Goal: Task Accomplishment & Management: Manage account settings

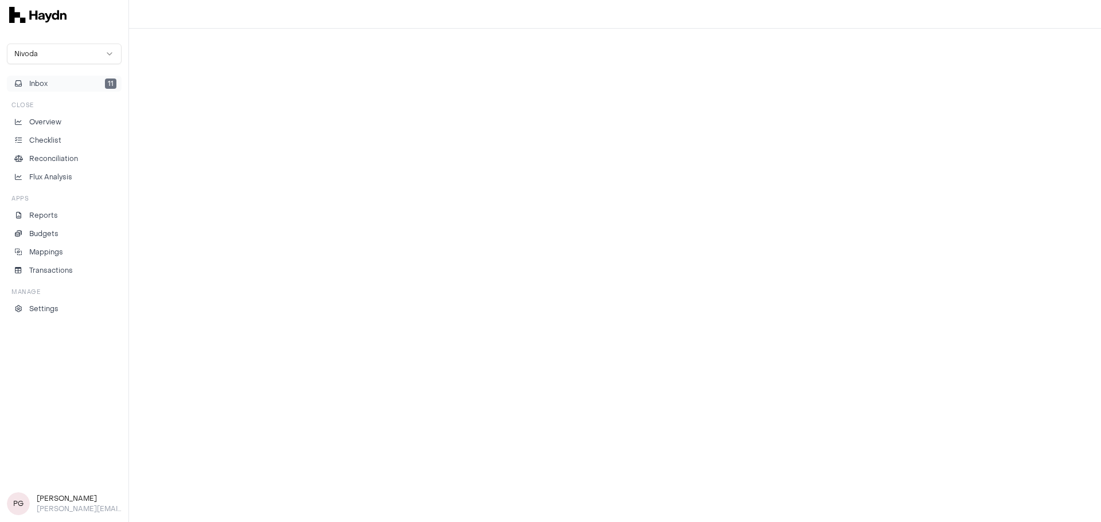
click at [79, 80] on button "Inbox 11" at bounding box center [64, 84] width 115 height 16
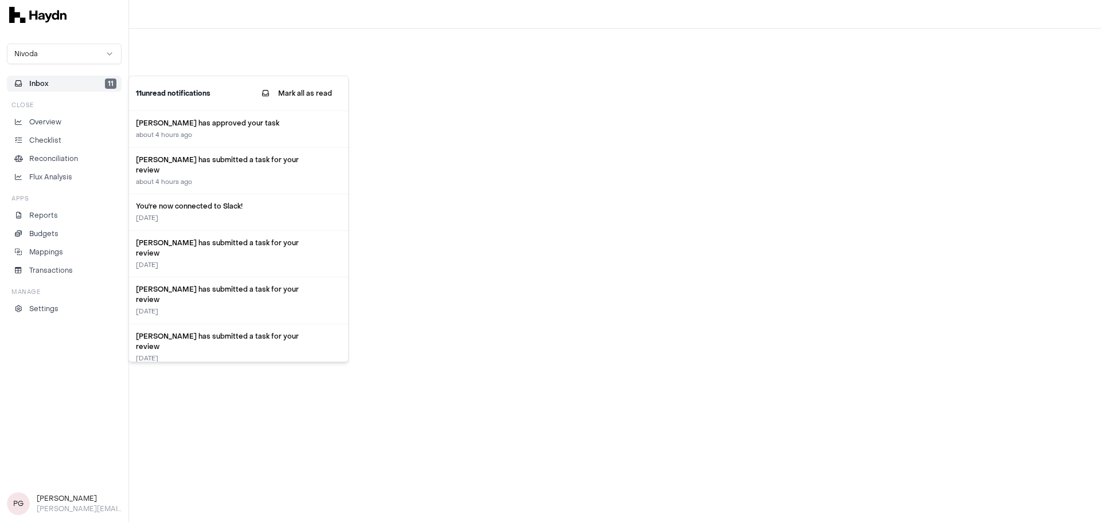
click at [442, 134] on div at bounding box center [615, 276] width 972 height 494
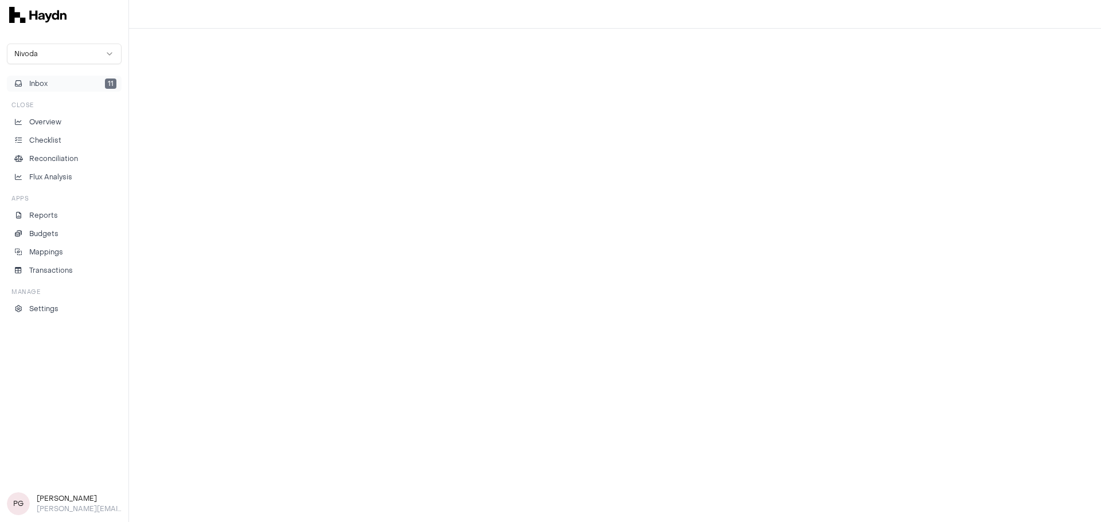
click at [50, 82] on button "Inbox 11" at bounding box center [64, 84] width 115 height 16
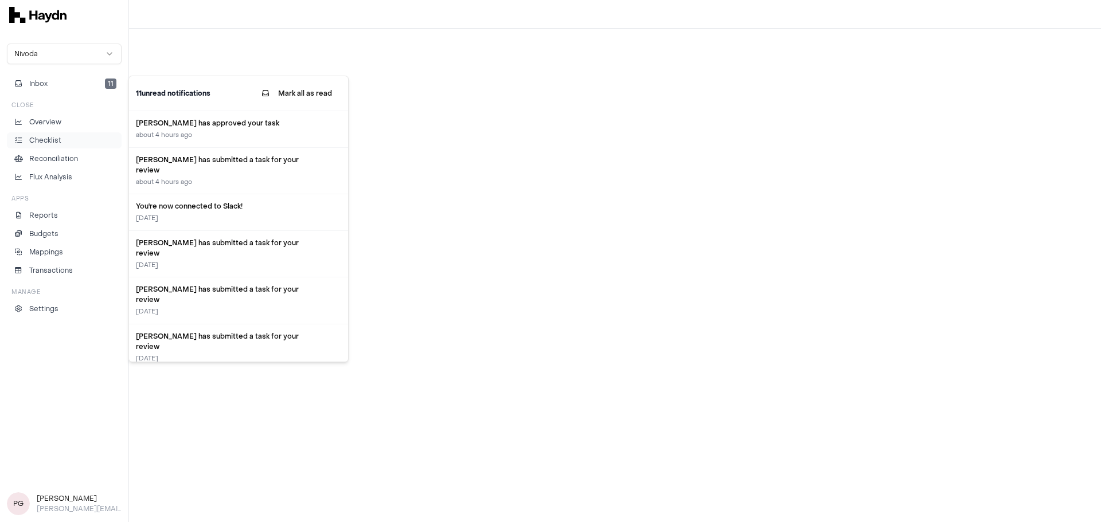
click at [43, 145] on p "Checklist" at bounding box center [45, 140] width 32 height 10
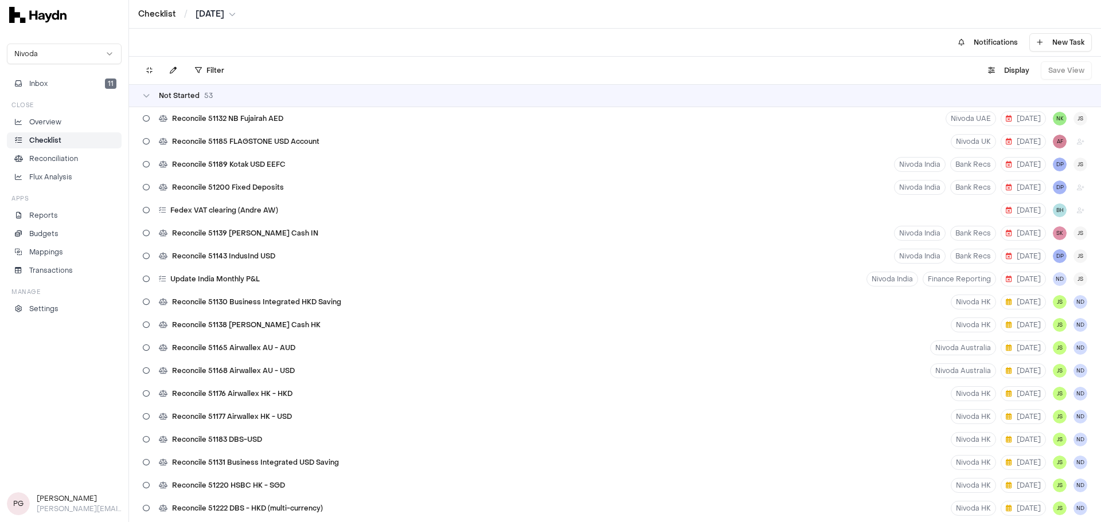
click at [236, 14] on html "Checklist / [DATE] Nivoda Inbox 11 Close Overview Checklist Reconciliation Flux…" at bounding box center [550, 261] width 1101 height 522
click at [220, 14] on html "Checklist / [DATE] Nivoda Inbox 11 Close Overview Checklist Reconciliation Flux…" at bounding box center [550, 261] width 1101 height 522
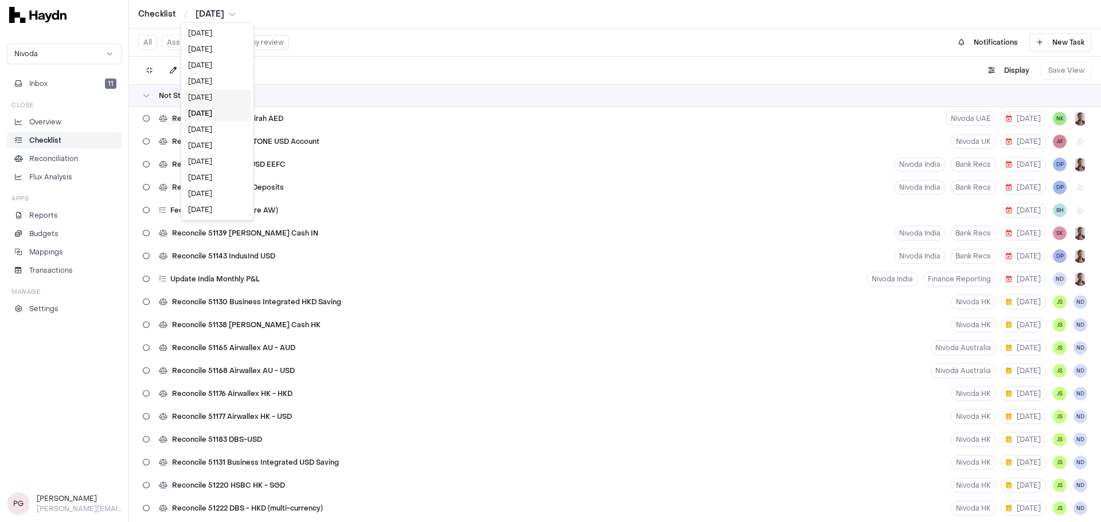
click at [210, 95] on div "[DATE]" at bounding box center [218, 97] width 68 height 16
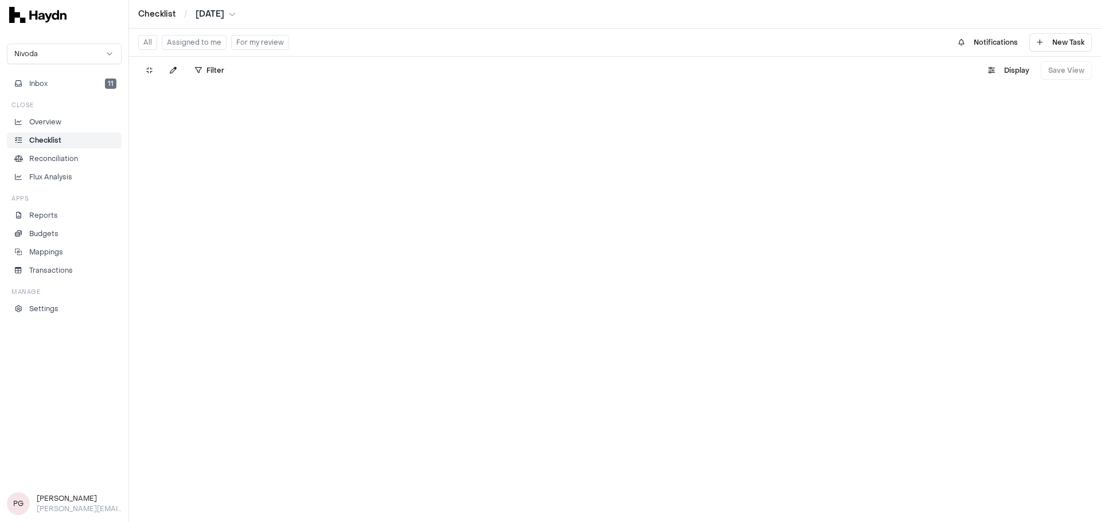
click at [210, 13] on html "Checklist / [DATE] Nivoda Inbox 11 Close Overview Checklist Reconciliation Flux…" at bounding box center [550, 261] width 1101 height 522
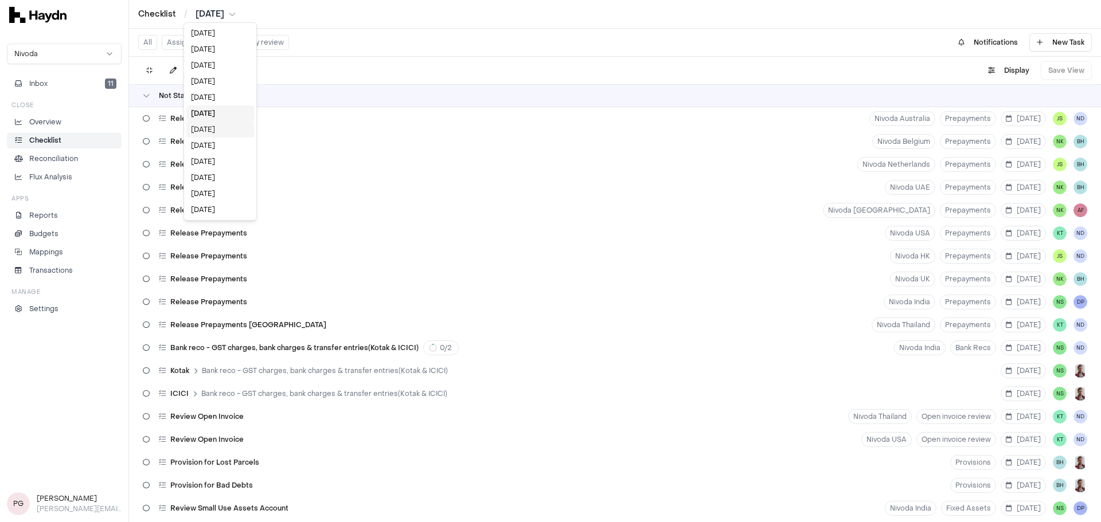
click at [220, 126] on div "[DATE]" at bounding box center [220, 130] width 68 height 16
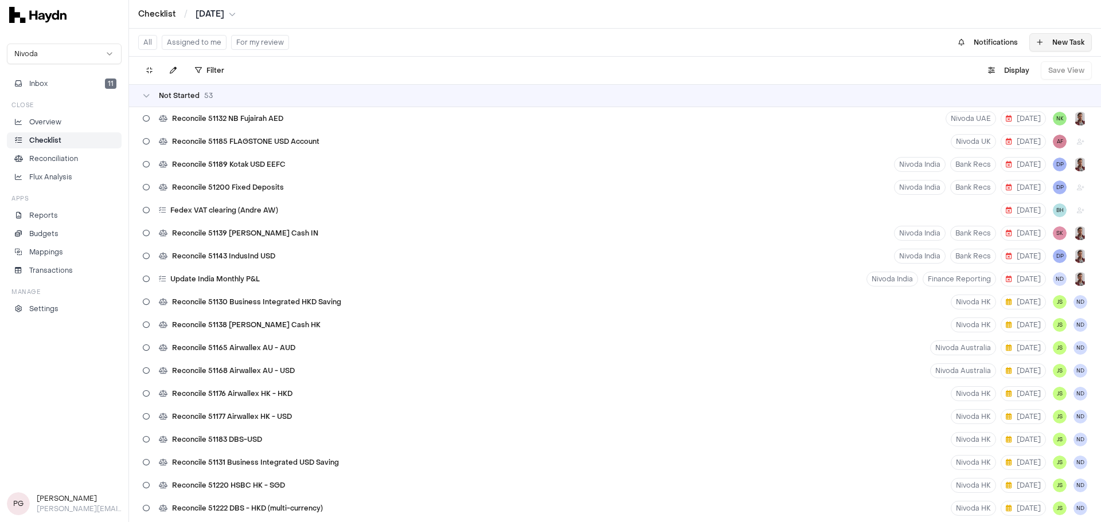
click at [1068, 37] on button "New Task" at bounding box center [1060, 42] width 63 height 18
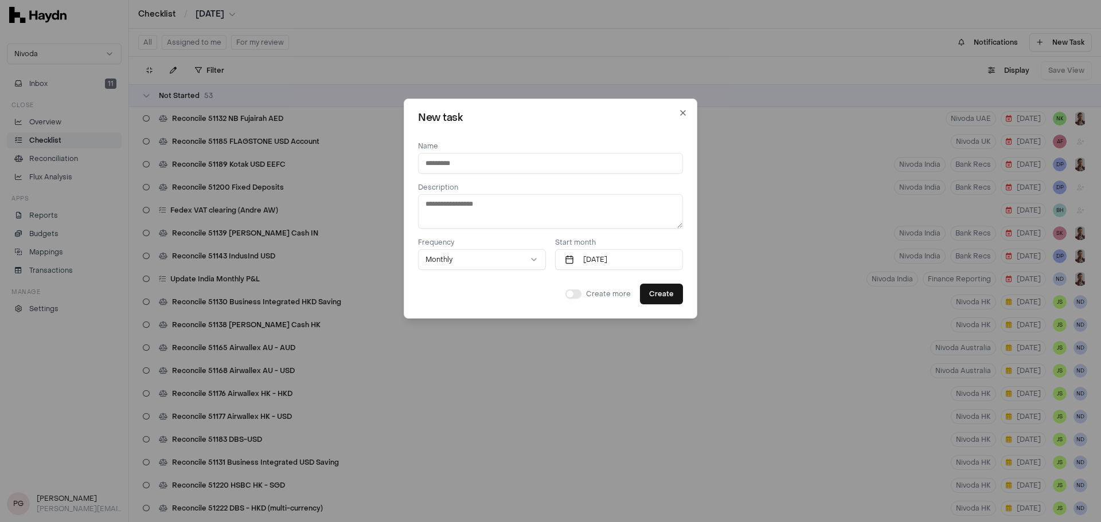
click at [482, 169] on input at bounding box center [550, 163] width 265 height 21
click at [529, 262] on icon "button" at bounding box center [533, 259] width 9 height 9
select select "******"
click at [496, 265] on button "Annual" at bounding box center [482, 259] width 128 height 21
click at [438, 170] on input at bounding box center [550, 163] width 265 height 21
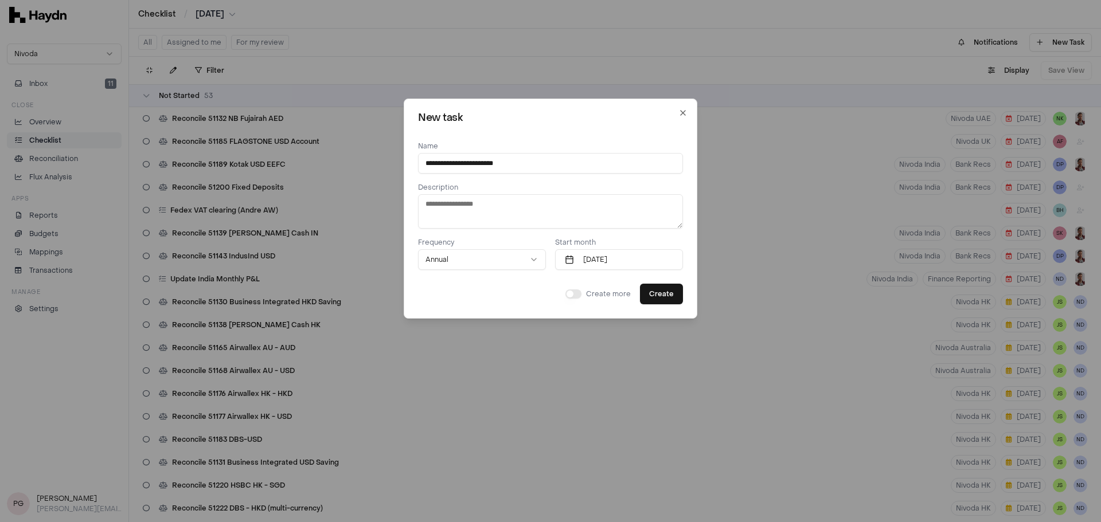
type input "**********"
type textarea "*"
click at [633, 253] on button "[DATE]" at bounding box center [619, 259] width 128 height 21
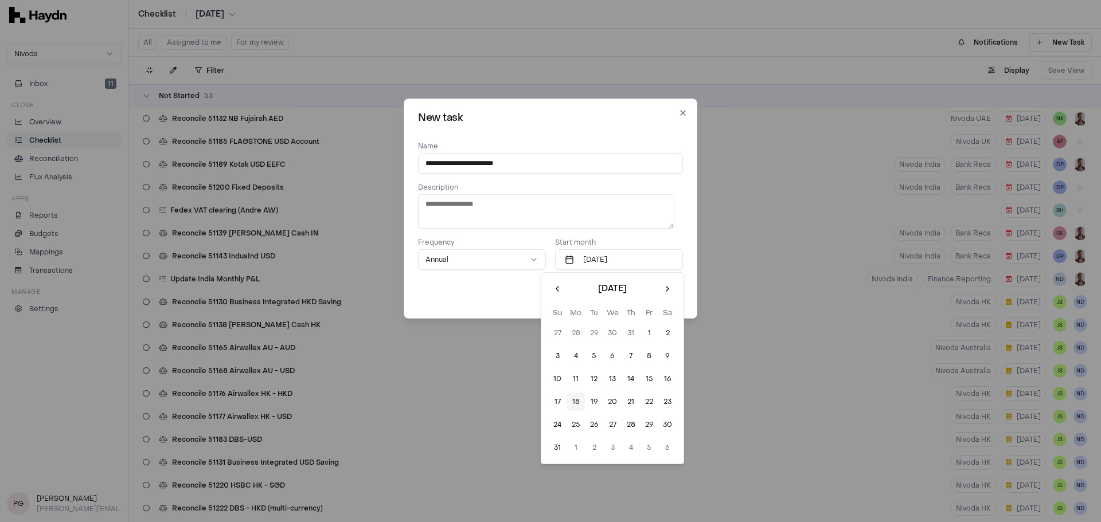
click at [595, 400] on div at bounding box center [550, 261] width 1101 height 522
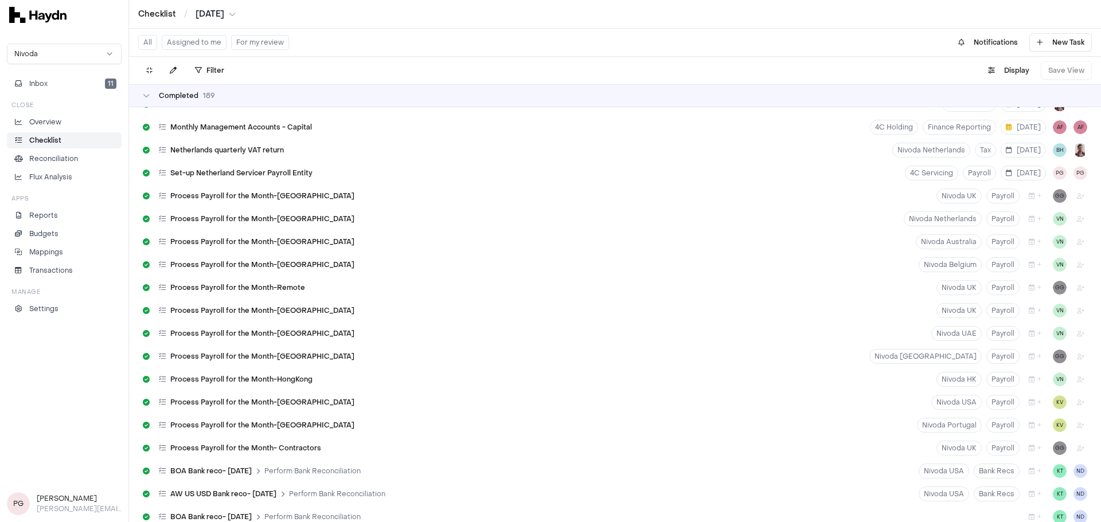
scroll to position [5848, 0]
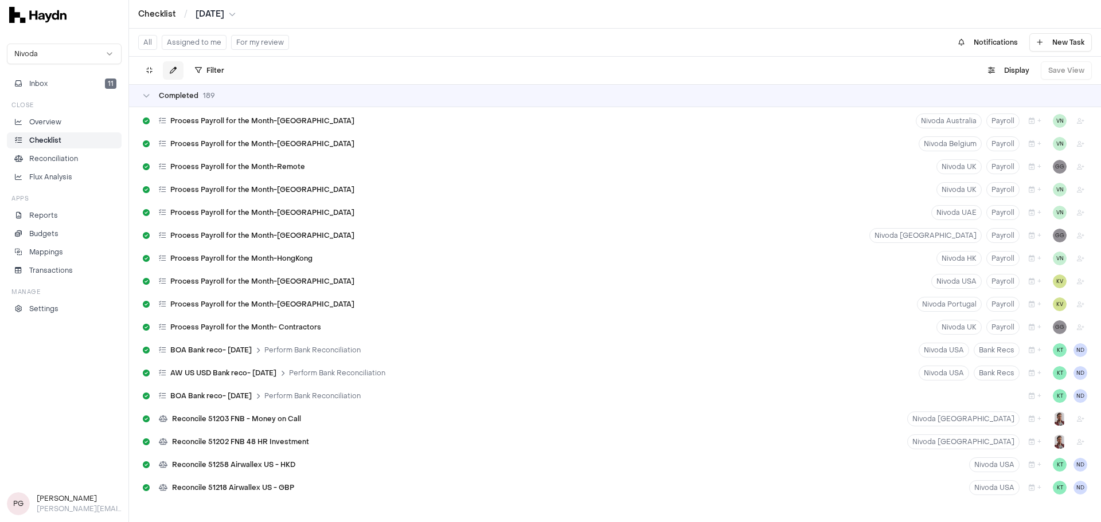
click at [172, 76] on button at bounding box center [173, 70] width 21 height 18
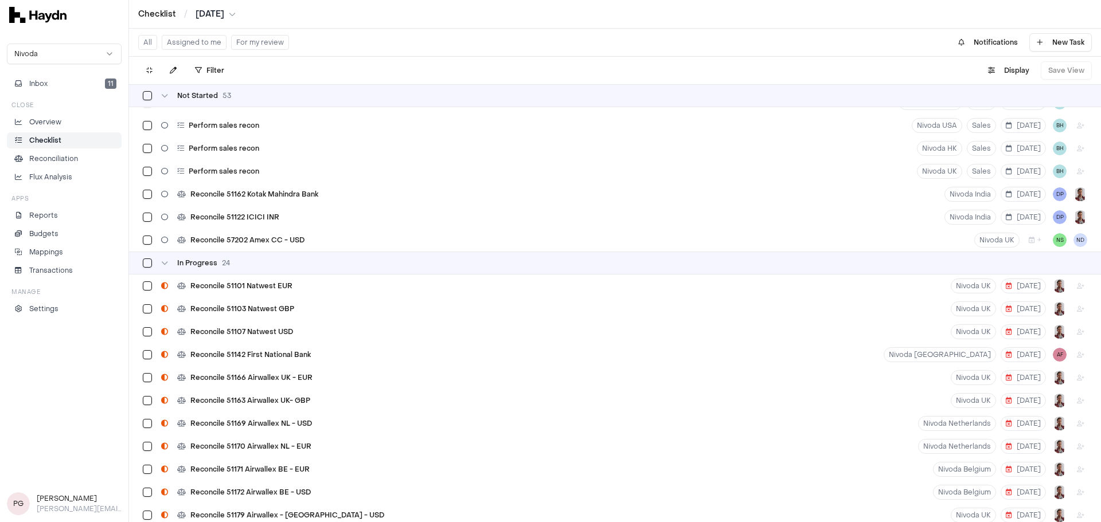
scroll to position [1123, 0]
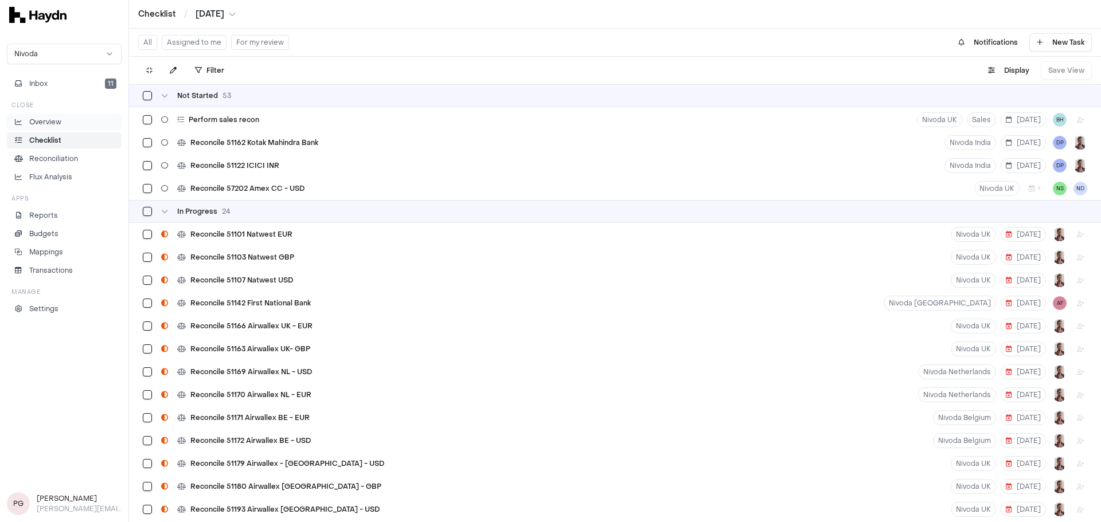
click at [54, 125] on p "Overview" at bounding box center [45, 122] width 32 height 10
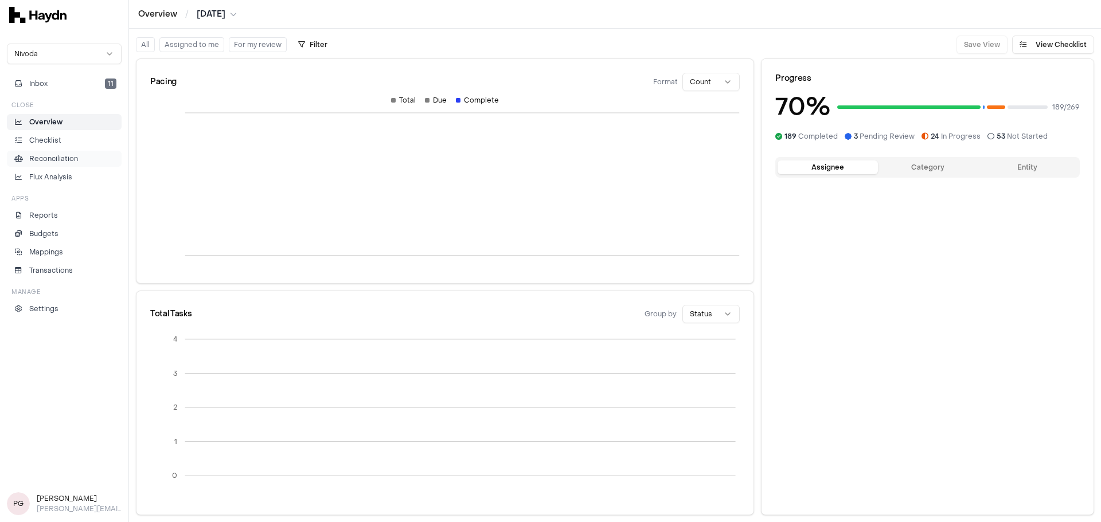
click at [48, 160] on p "Reconciliation" at bounding box center [53, 159] width 49 height 10
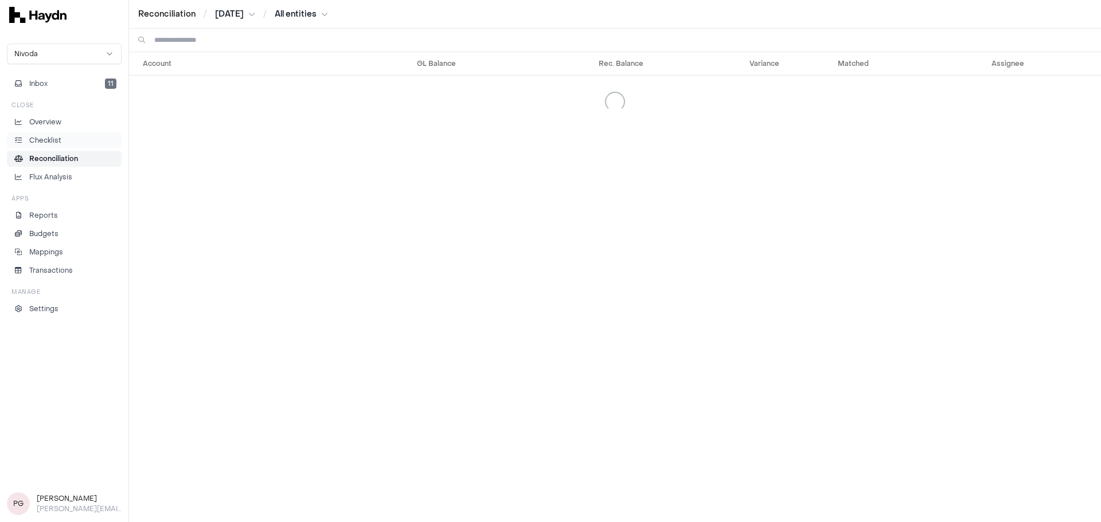
click at [42, 144] on p "Checklist" at bounding box center [45, 140] width 32 height 10
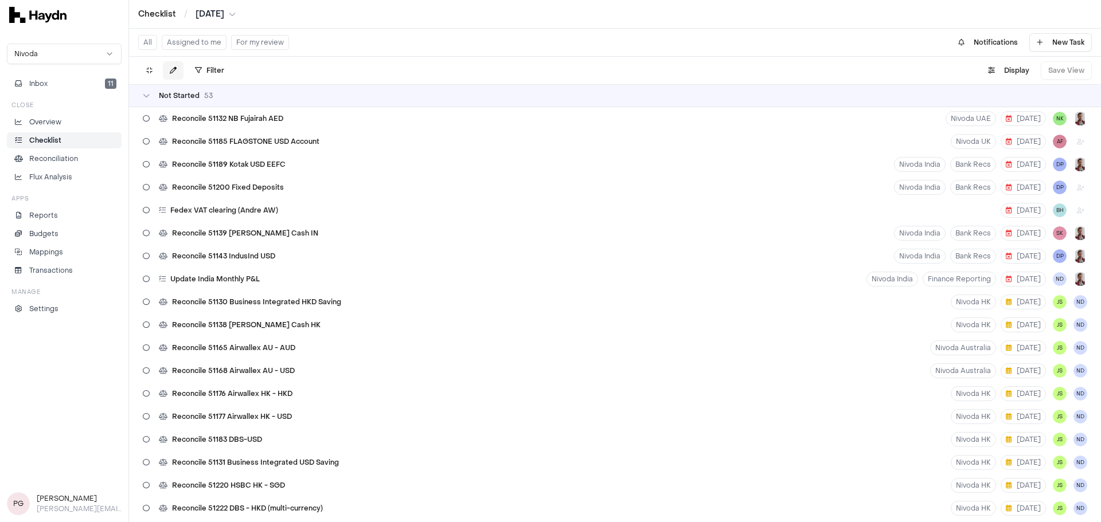
click at [174, 69] on icon at bounding box center [173, 70] width 7 height 7
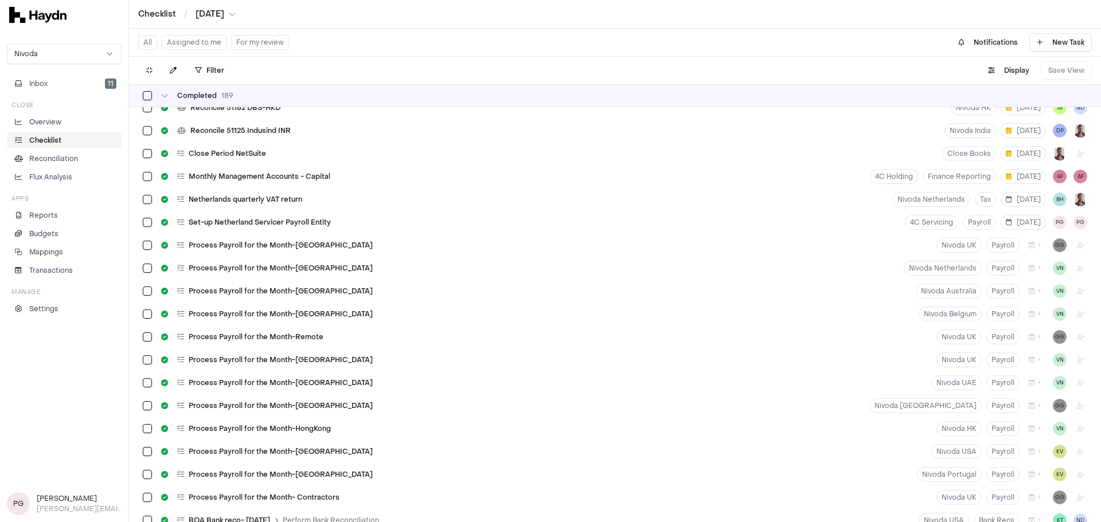
scroll to position [5660, 0]
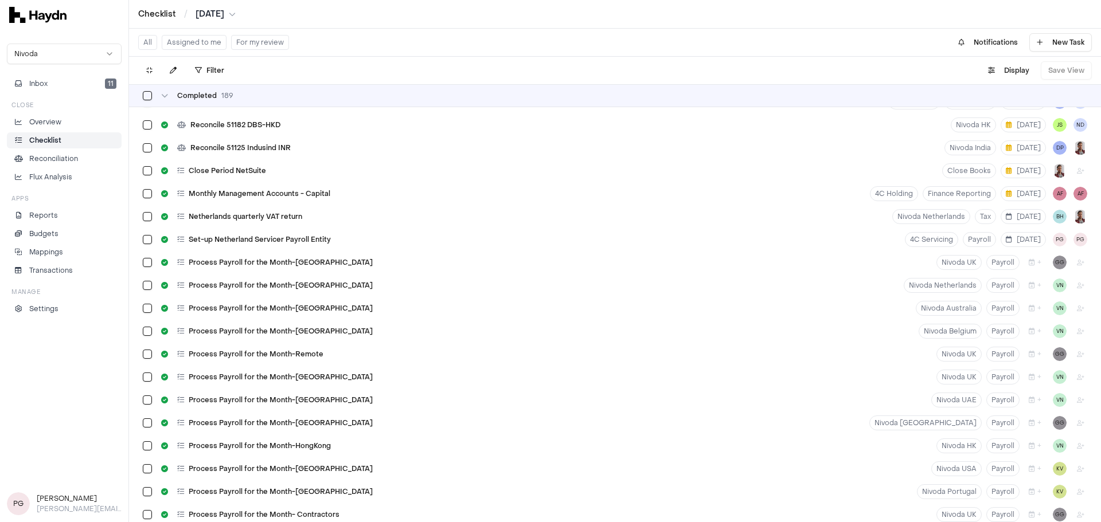
click at [257, 36] on button "For my review" at bounding box center [260, 42] width 58 height 15
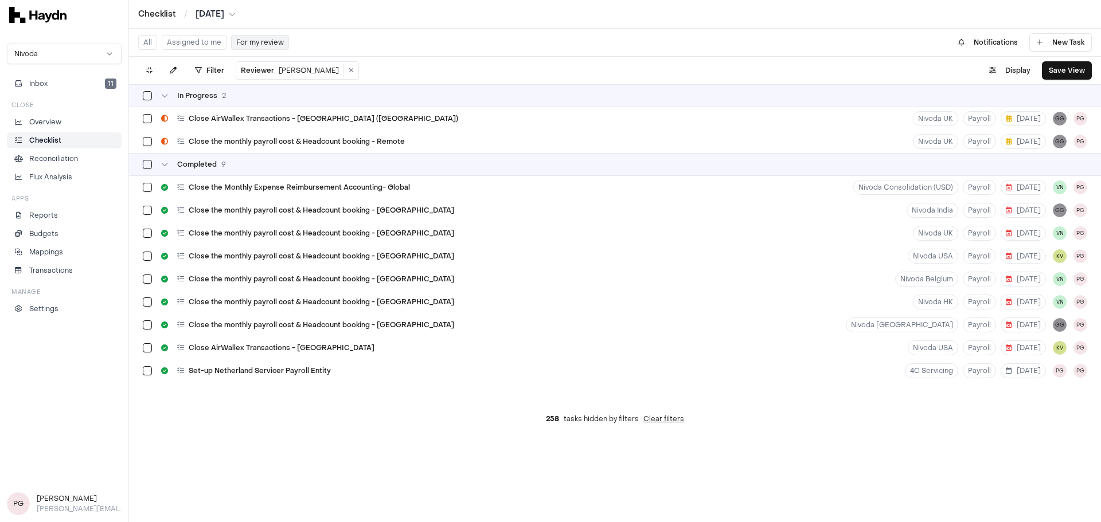
click at [185, 47] on button "Assigned to me" at bounding box center [194, 42] width 65 height 15
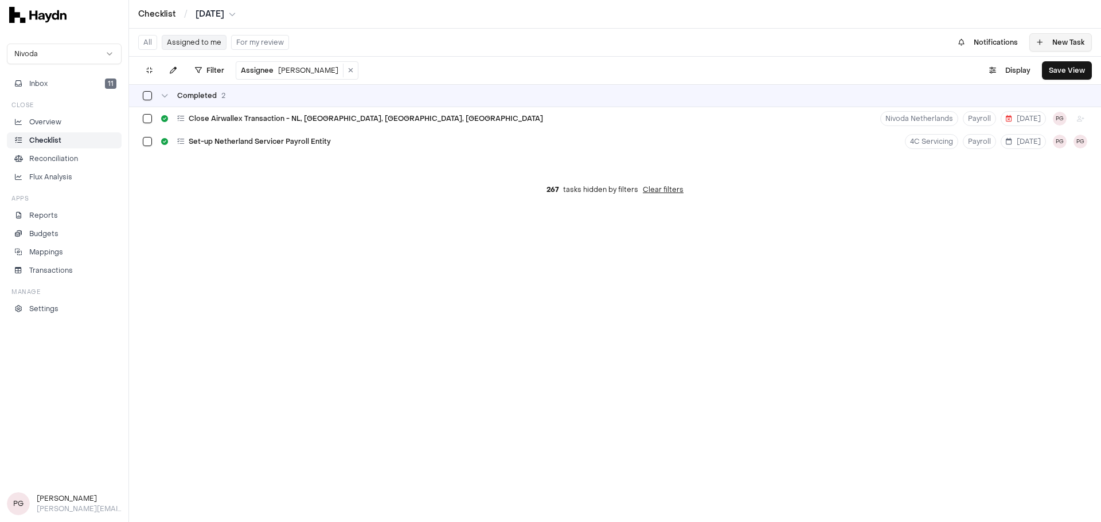
click at [1047, 43] on button "New Task" at bounding box center [1060, 42] width 63 height 18
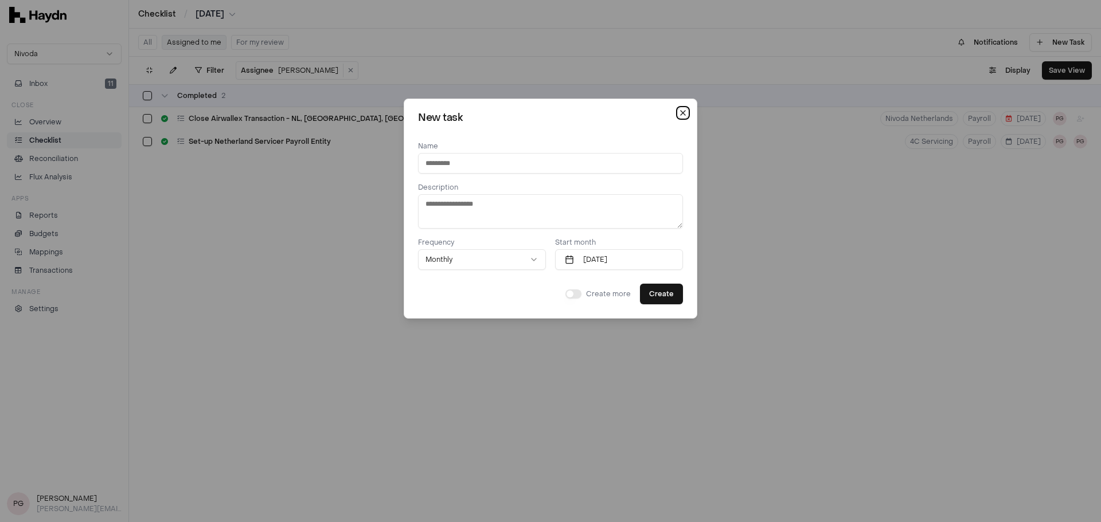
click at [681, 115] on icon "button" at bounding box center [683, 113] width 5 height 5
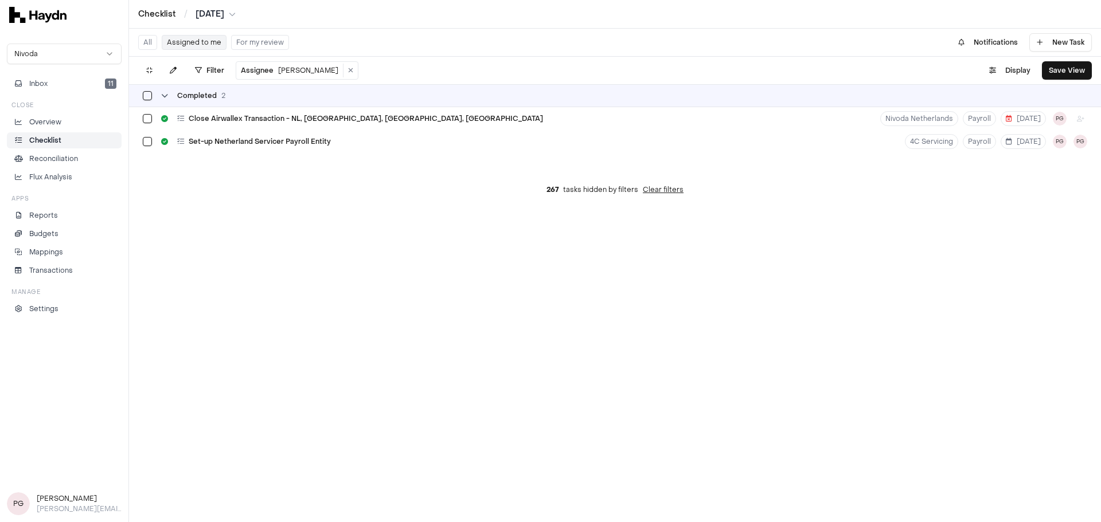
click at [150, 95] on button "button" at bounding box center [147, 95] width 9 height 9
click at [144, 92] on button "button" at bounding box center [147, 95] width 9 height 9
click at [344, 67] on button at bounding box center [351, 71] width 14 height 14
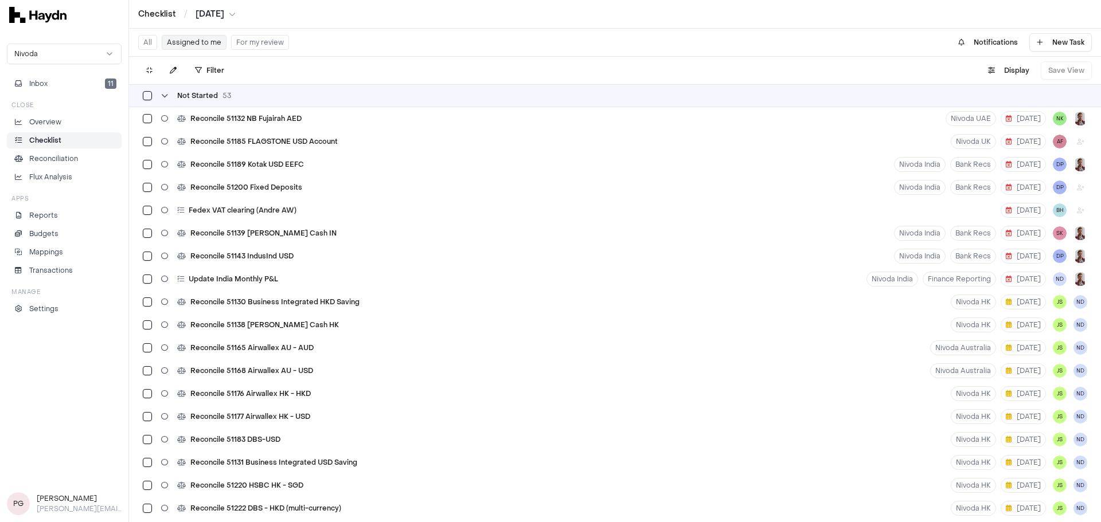
click at [180, 97] on span "Not Started" at bounding box center [197, 95] width 41 height 9
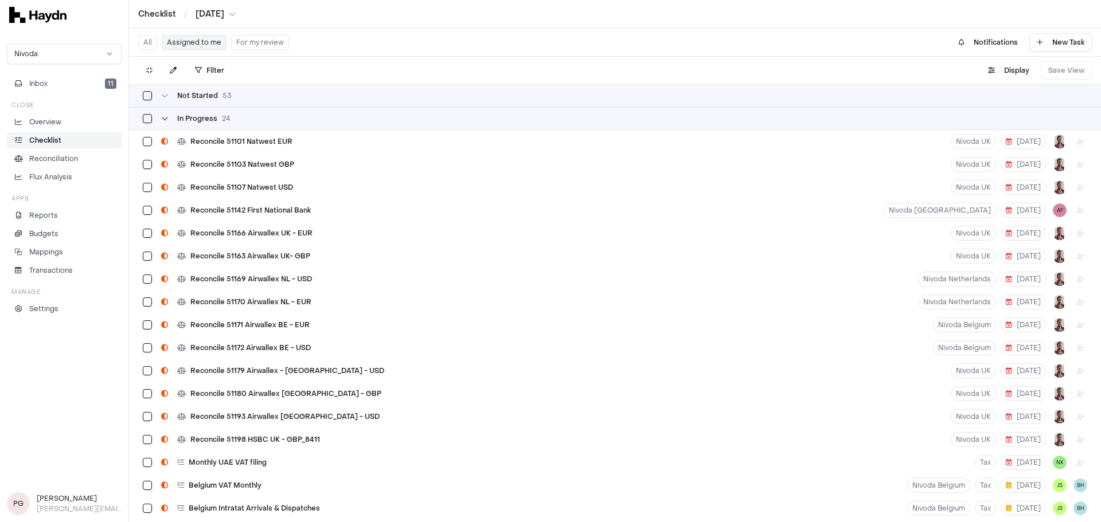
click at [164, 122] on icon at bounding box center [164, 118] width 7 height 7
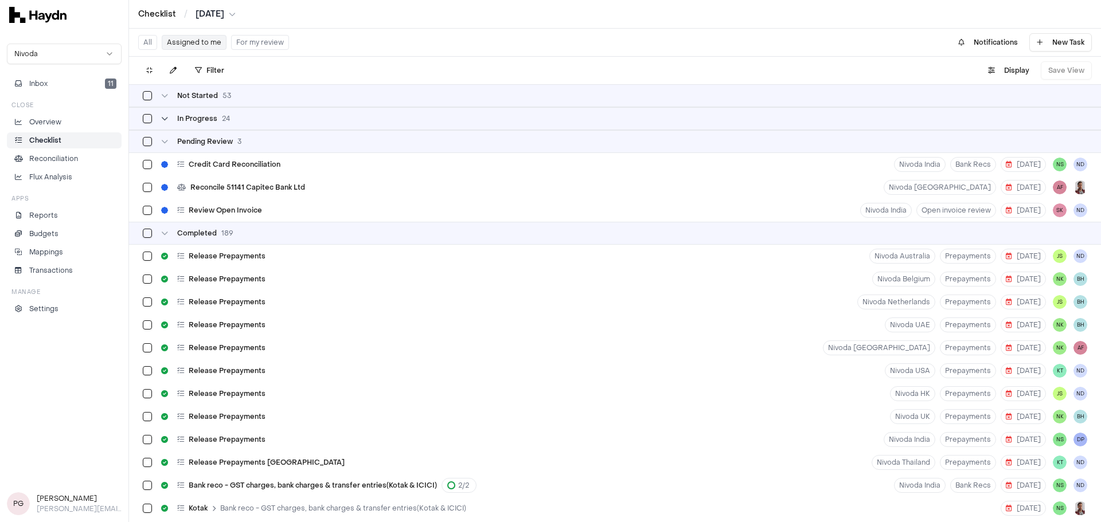
click at [164, 122] on icon at bounding box center [164, 118] width 7 height 7
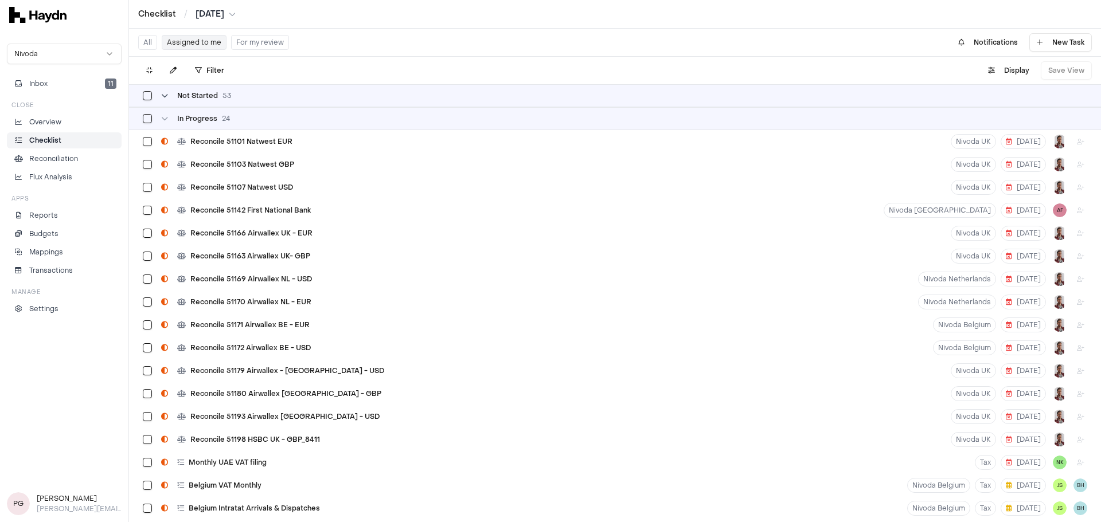
click at [164, 96] on icon at bounding box center [164, 95] width 7 height 7
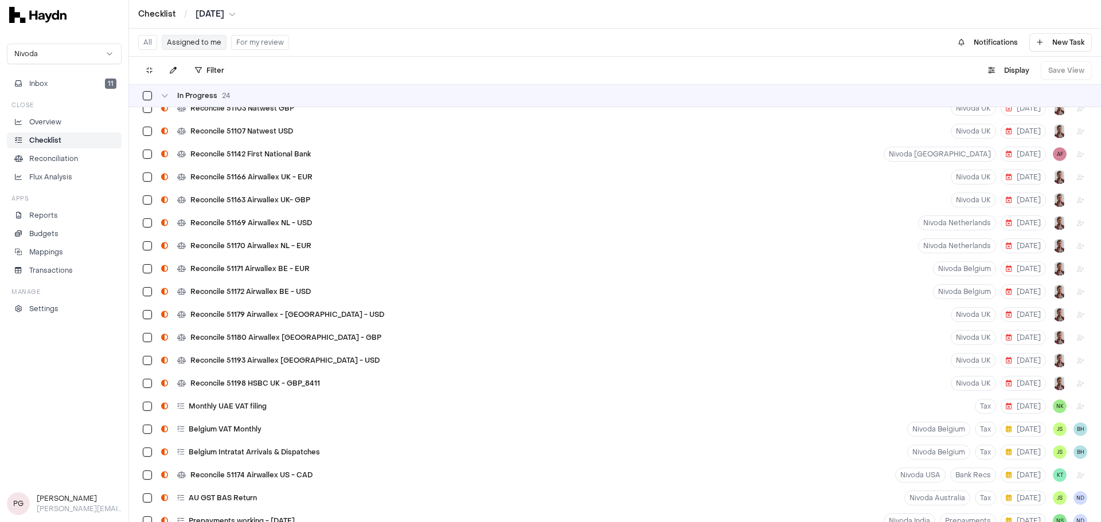
scroll to position [1644, 0]
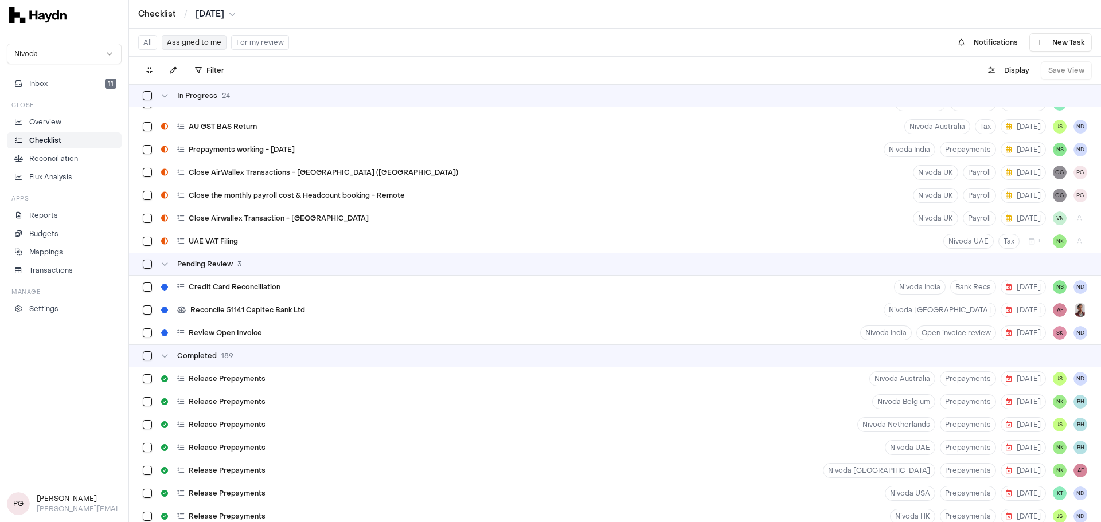
click at [229, 16] on html "Checklist / [DATE] Nivoda Inbox 11 Close Overview Checklist Reconciliation Flux…" at bounding box center [550, 261] width 1101 height 522
click at [196, 95] on div "[DATE]" at bounding box center [218, 97] width 68 height 16
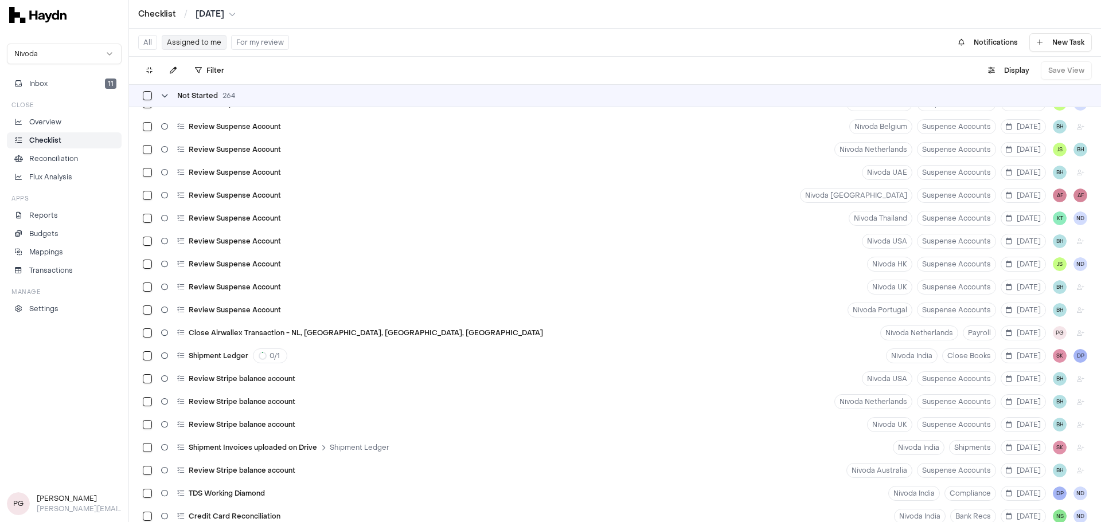
click at [170, 96] on div "Not Started 264" at bounding box center [189, 95] width 92 height 9
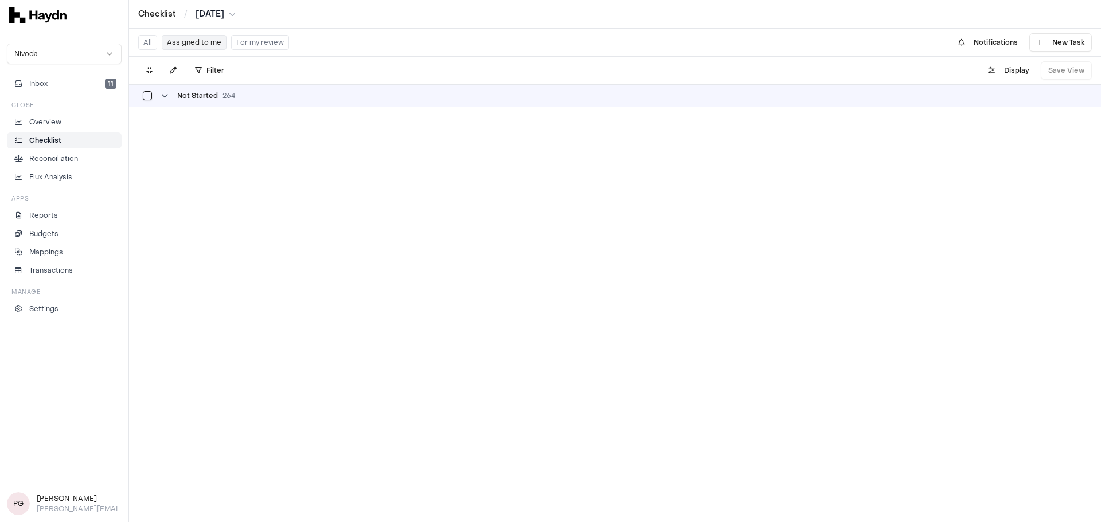
scroll to position [0, 0]
click at [170, 96] on div "Not Started 264" at bounding box center [189, 95] width 92 height 9
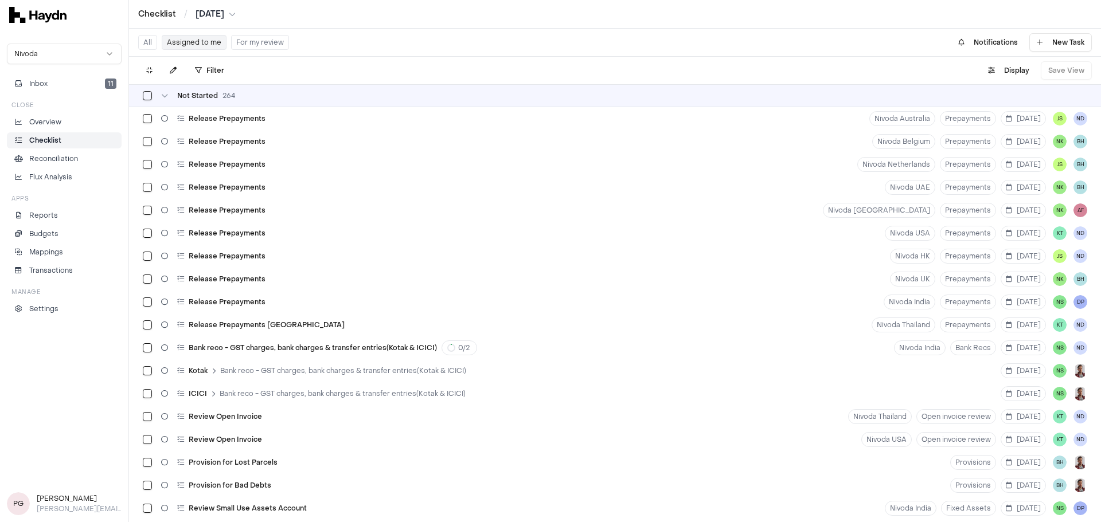
click at [225, 17] on html "Checklist / [DATE] Nivoda Inbox 11 Close Overview Checklist Reconciliation Flux…" at bounding box center [550, 261] width 1101 height 522
click at [212, 122] on div "[DATE]" at bounding box center [220, 130] width 68 height 16
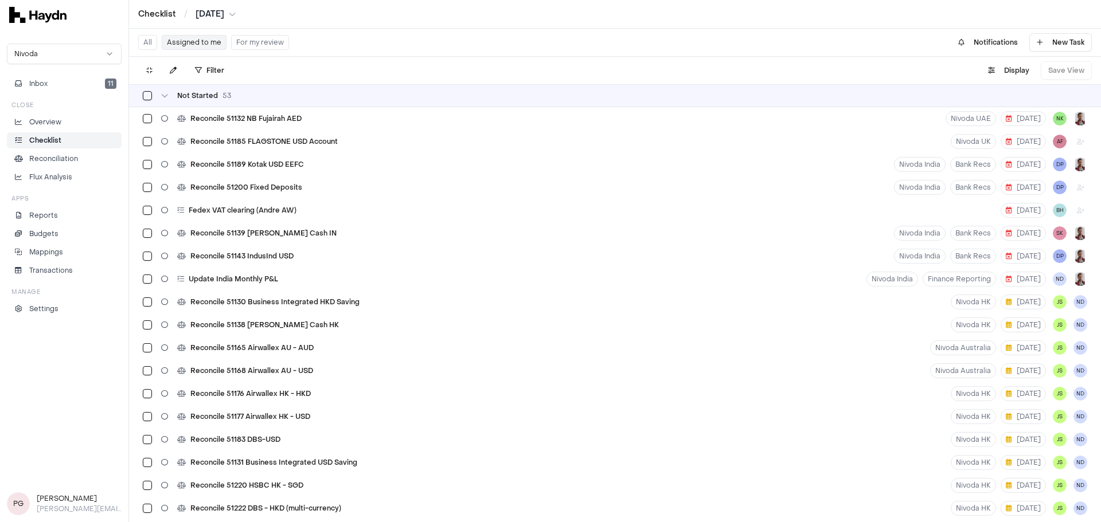
click at [1050, 98] on div "Not Started 53" at bounding box center [615, 95] width 945 height 9
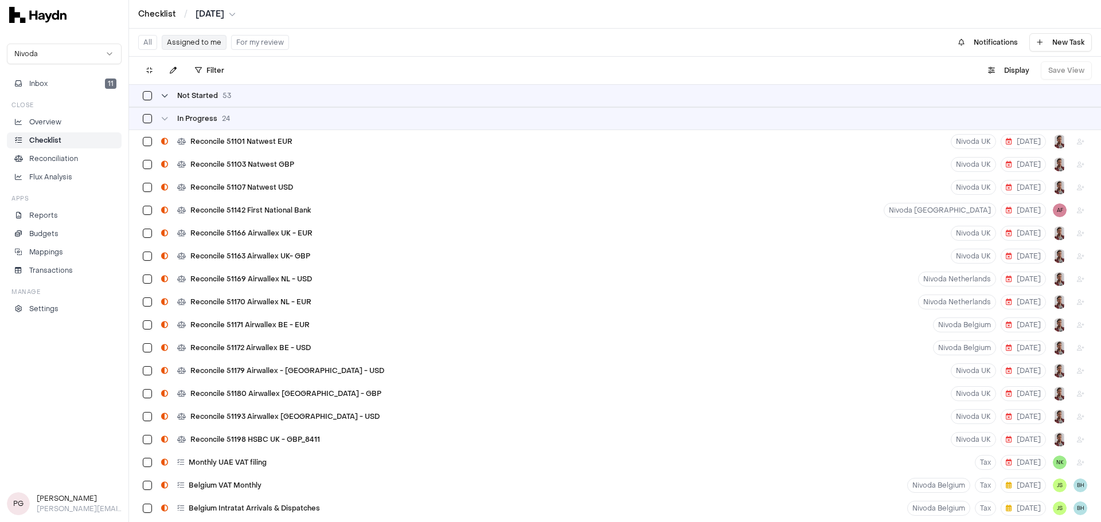
click at [166, 95] on icon at bounding box center [164, 95] width 7 height 7
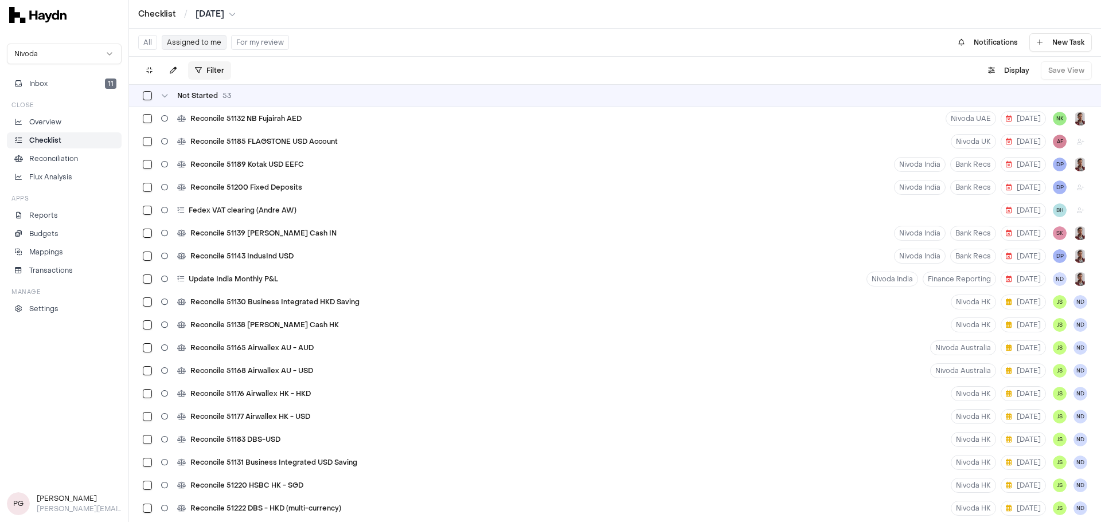
click at [213, 73] on html "Checklist / [DATE] Nivoda Inbox 11 Close Overview Checklist Reconciliation Flux…" at bounding box center [550, 261] width 1101 height 522
click at [272, 129] on span "Not Started" at bounding box center [292, 127] width 52 height 9
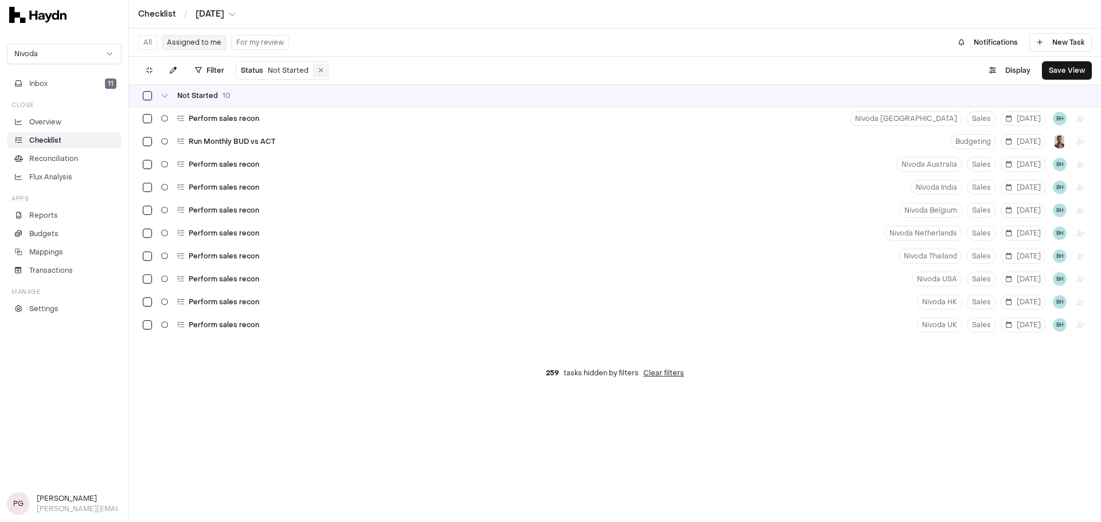
click at [318, 68] on icon at bounding box center [320, 70] width 5 height 7
click at [201, 70] on html "Checklist / [DATE] Nivoda Inbox 11 Close Overview Checklist Reconciliation Flux…" at bounding box center [550, 261] width 1101 height 522
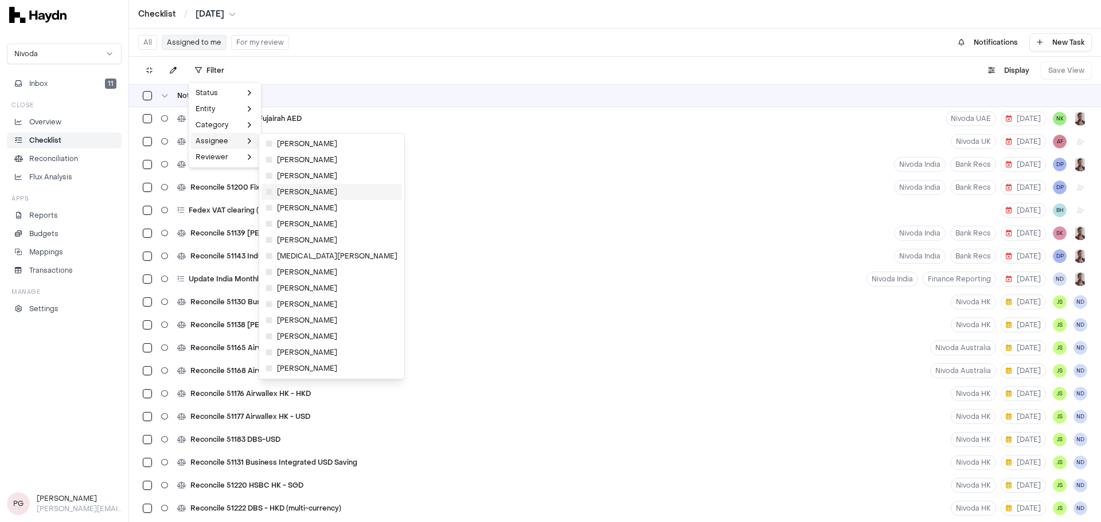
click at [271, 192] on icon at bounding box center [269, 192] width 6 height 7
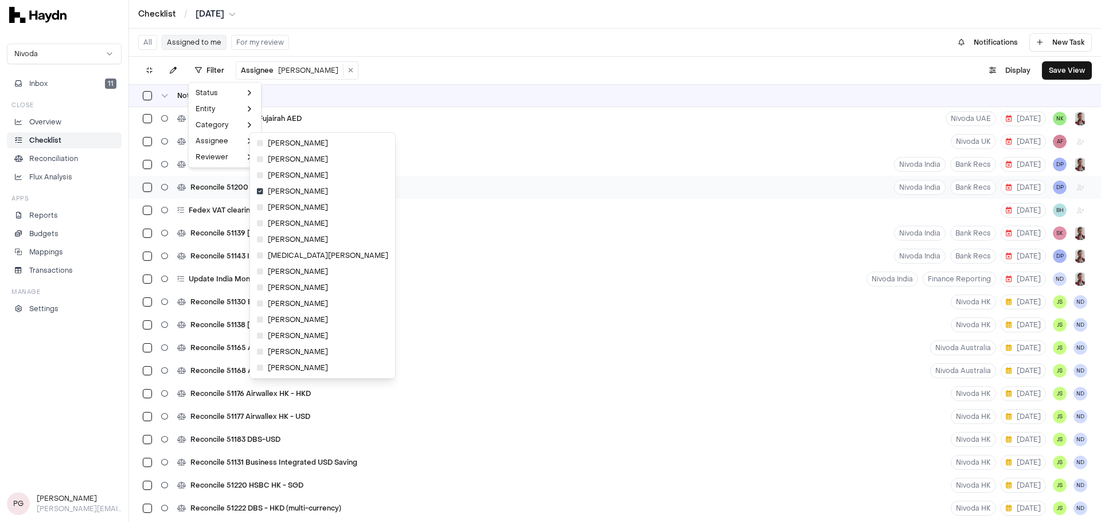
scroll to position [52, 82]
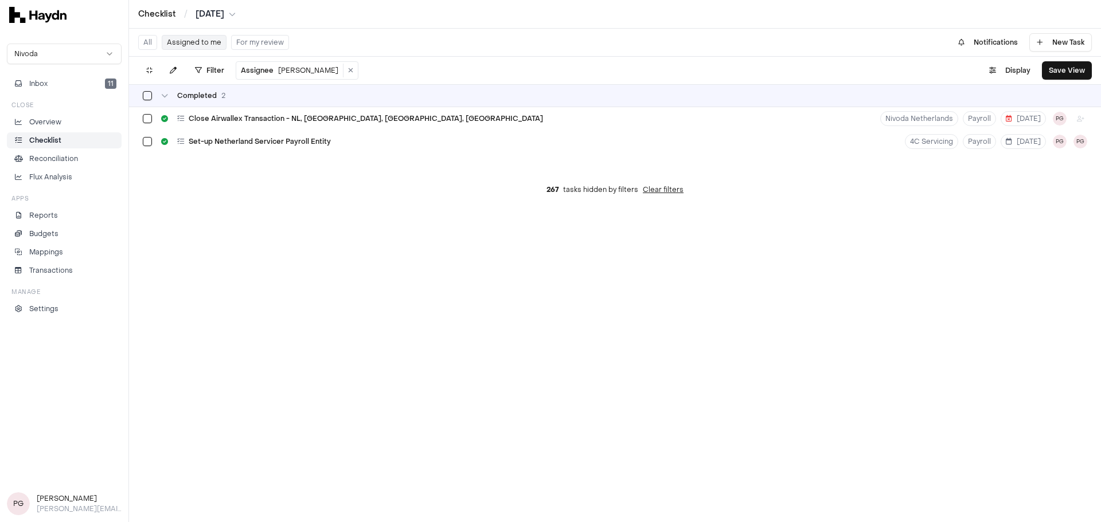
click at [40, 135] on link "Checklist" at bounding box center [64, 140] width 115 height 16
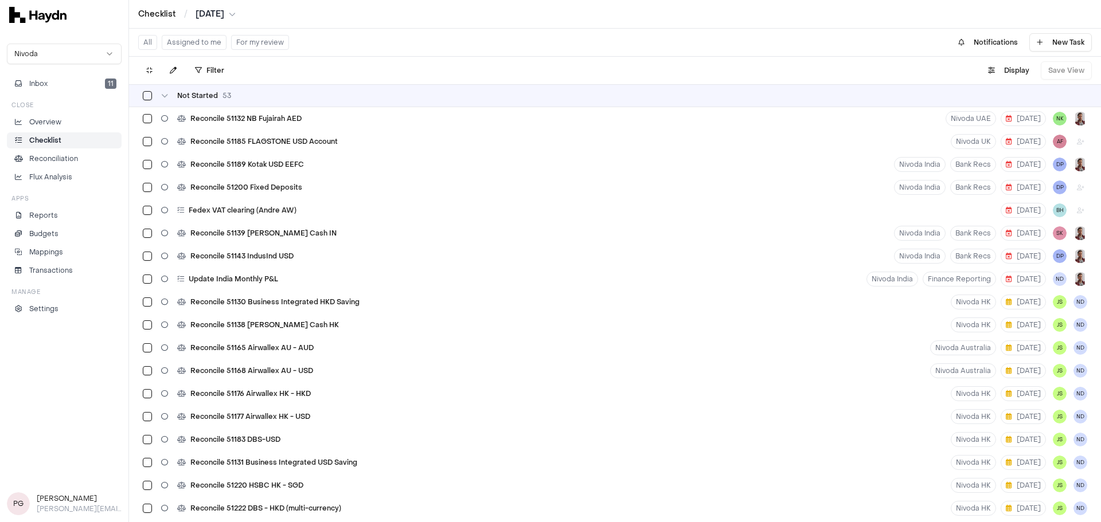
click at [211, 13] on html "Checklist / [DATE] Nivoda Inbox 11 Close Overview Checklist Reconciliation Flux…" at bounding box center [550, 261] width 1101 height 522
click at [206, 134] on div "[DATE]" at bounding box center [218, 130] width 68 height 16
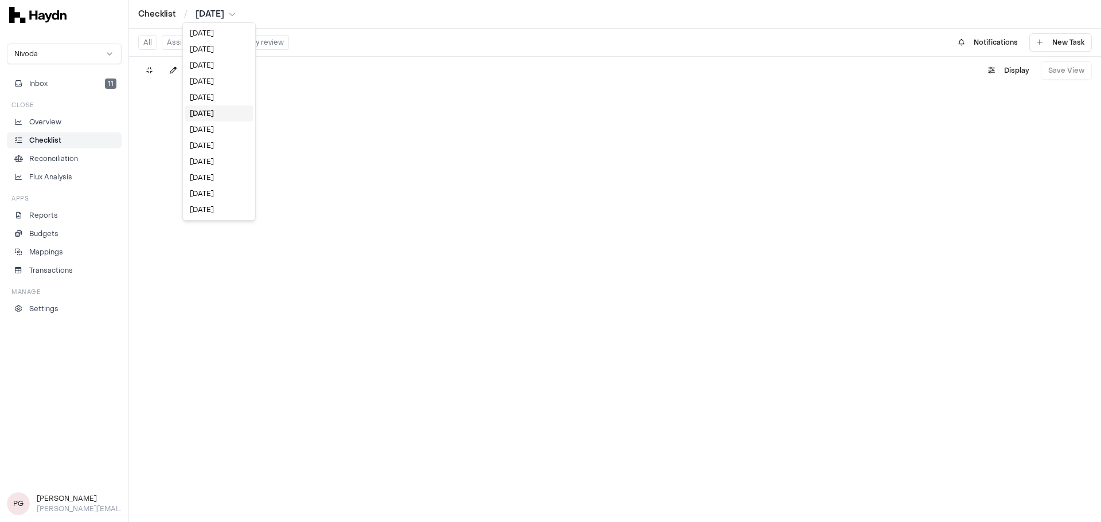
click at [215, 9] on html "Checklist / [DATE] Nivoda Inbox 11 Close Overview Checklist Reconciliation Flux…" at bounding box center [550, 261] width 1101 height 522
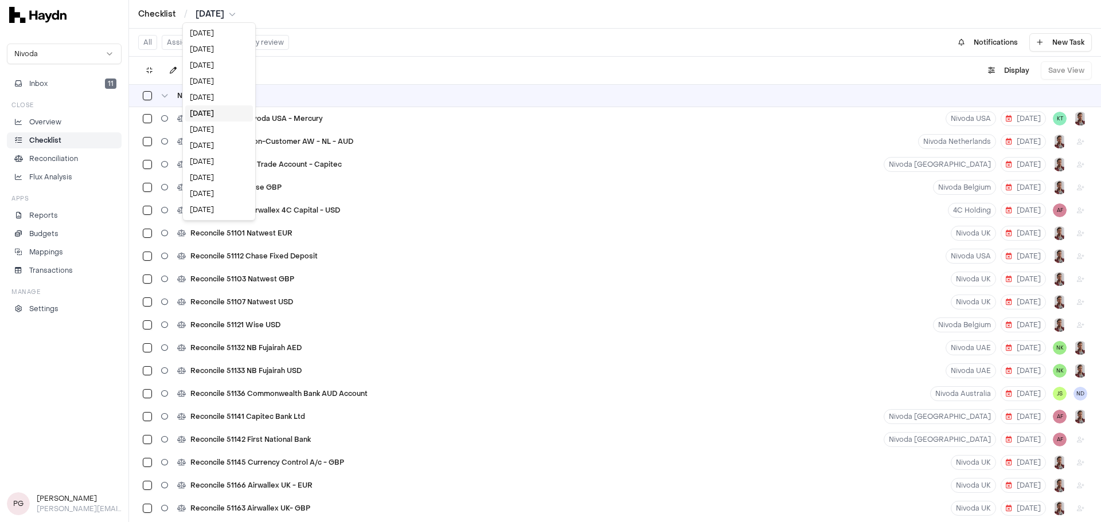
click at [322, 65] on html "Checklist / [DATE] Nivoda Inbox 11 Close Overview Checklist Reconciliation Flux…" at bounding box center [550, 261] width 1101 height 522
click at [229, 12] on html "Checklist / [DATE] Nivoda Inbox 11 Close Overview Checklist Reconciliation Flux…" at bounding box center [550, 261] width 1101 height 522
click at [219, 206] on div "[DATE]" at bounding box center [219, 210] width 68 height 16
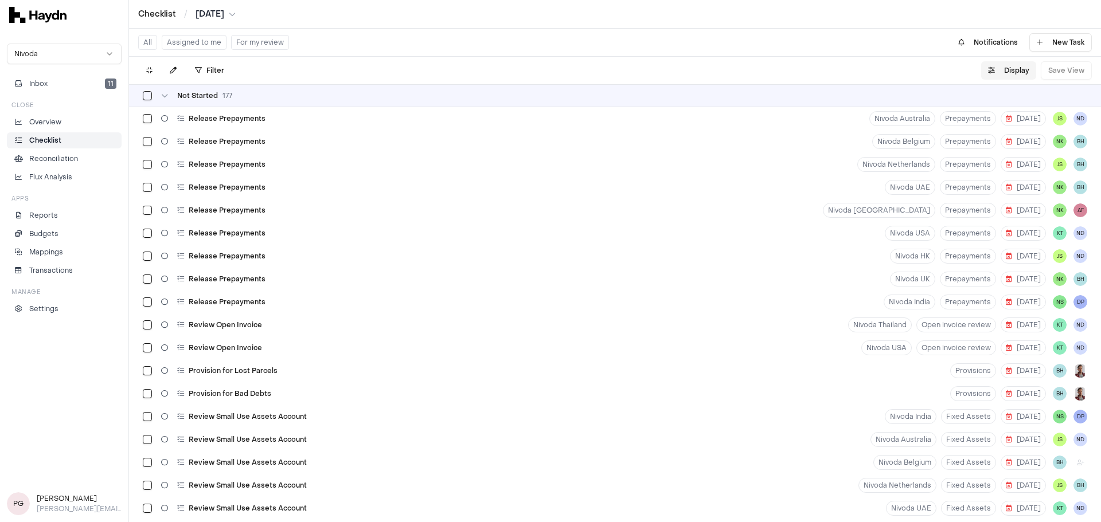
click at [1022, 70] on button "Display" at bounding box center [1008, 70] width 55 height 18
click at [1016, 97] on html "Checklist / [DATE] Nivoda Inbox 11 Close Overview Checklist Reconciliation Flux…" at bounding box center [550, 261] width 1101 height 522
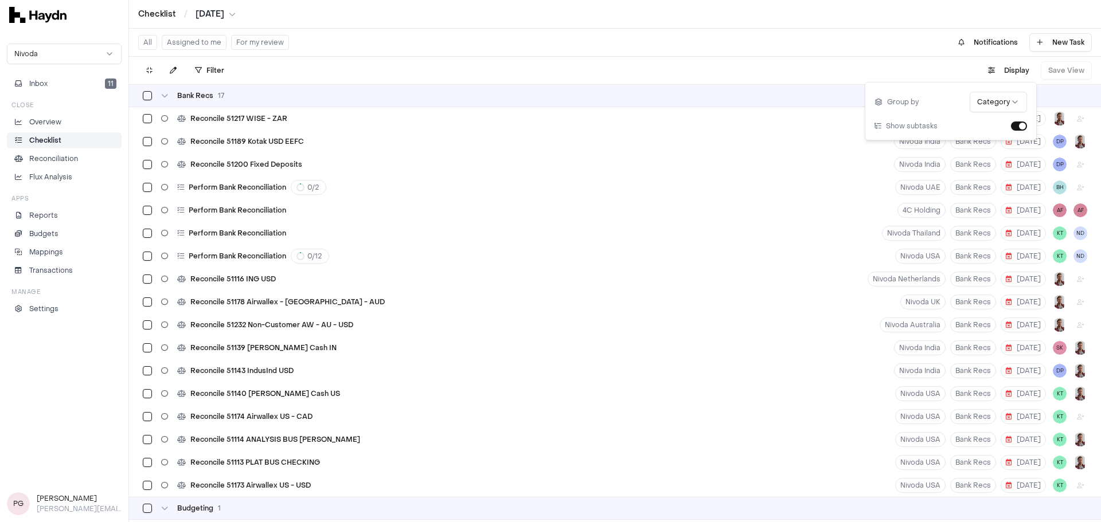
click at [997, 106] on html "Checklist / [DATE] Nivoda Inbox 11 Close Overview Checklist Reconciliation Flux…" at bounding box center [550, 261] width 1101 height 522
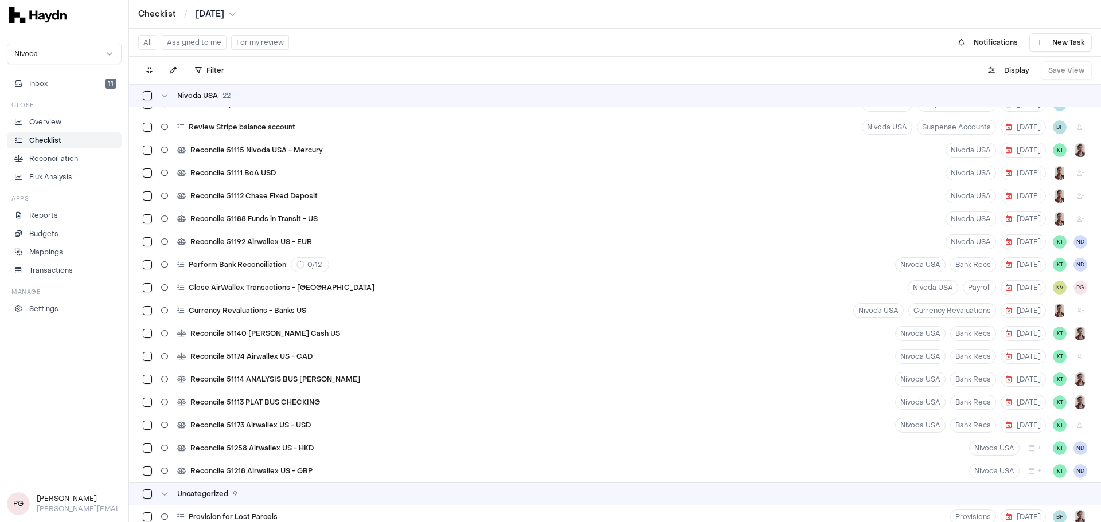
scroll to position [3989, 0]
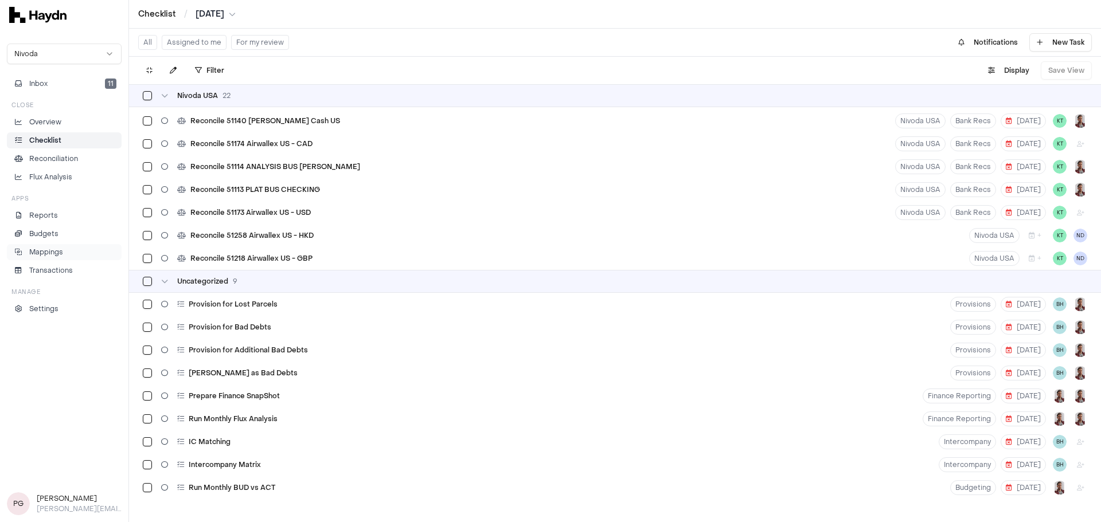
click at [69, 258] on link "Mappings" at bounding box center [64, 252] width 115 height 16
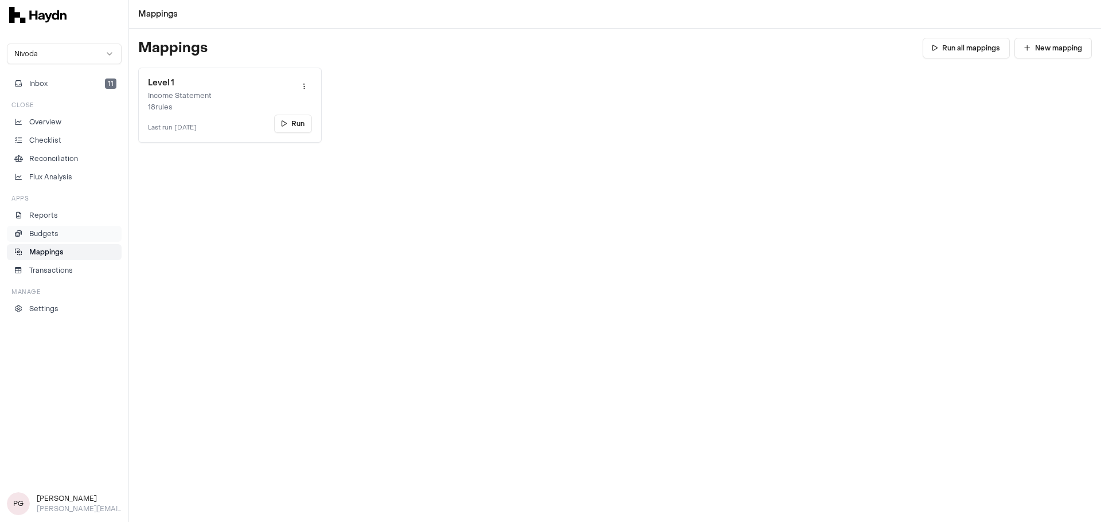
click at [66, 236] on li "Budgets" at bounding box center [64, 234] width 104 height 10
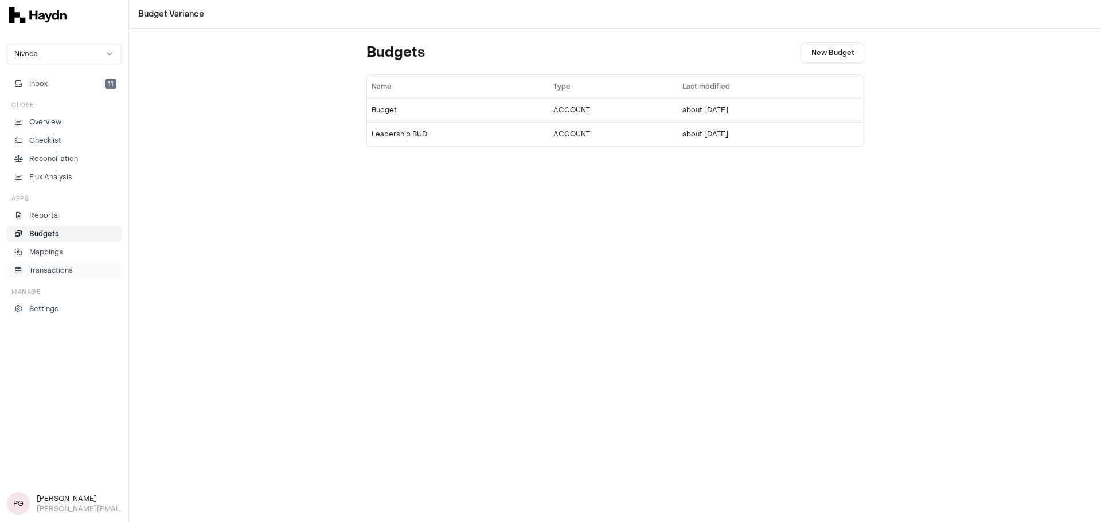
click at [68, 271] on p "Transactions" at bounding box center [51, 271] width 44 height 10
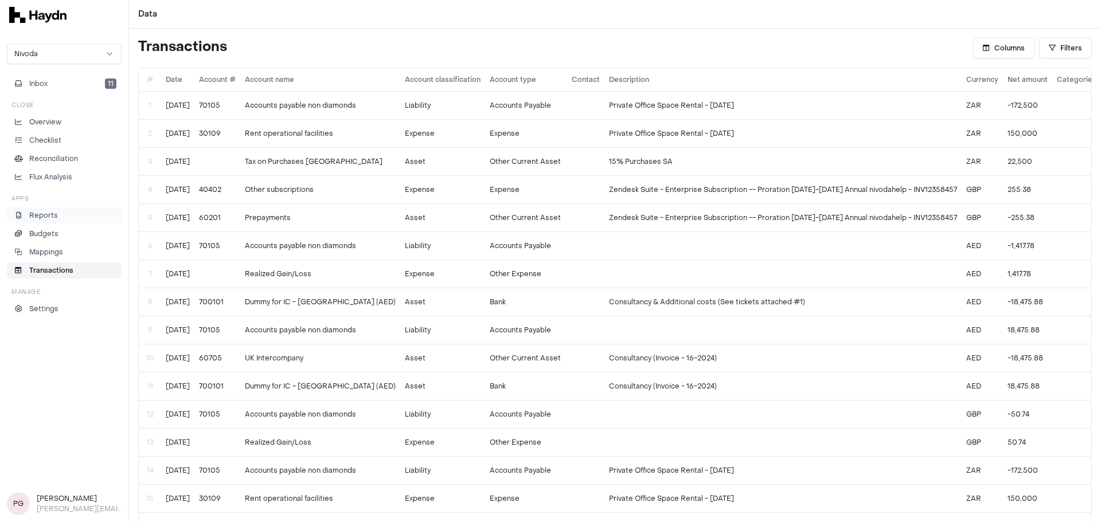
click at [28, 208] on link "Reports" at bounding box center [64, 216] width 115 height 16
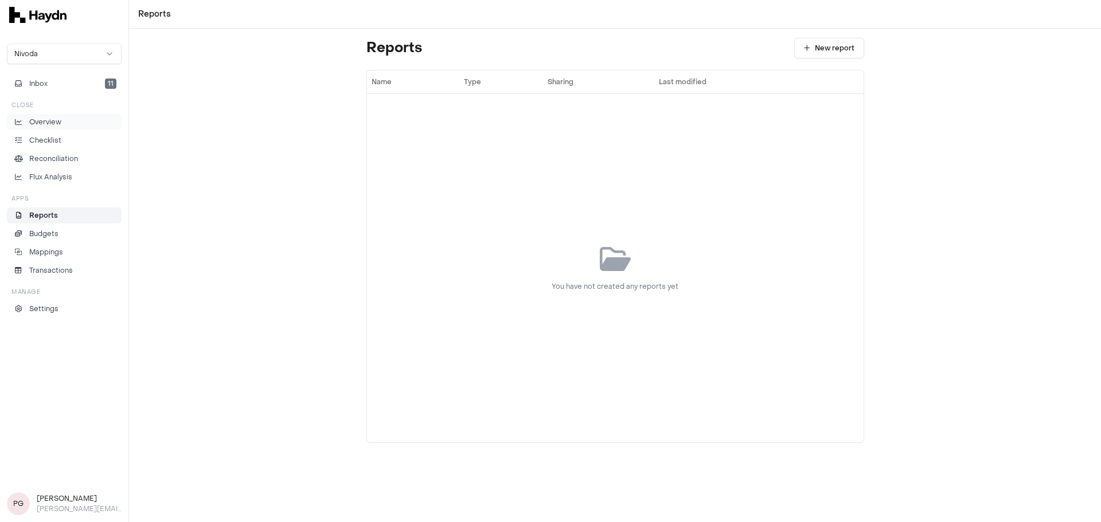
click at [52, 126] on p "Overview" at bounding box center [45, 122] width 32 height 10
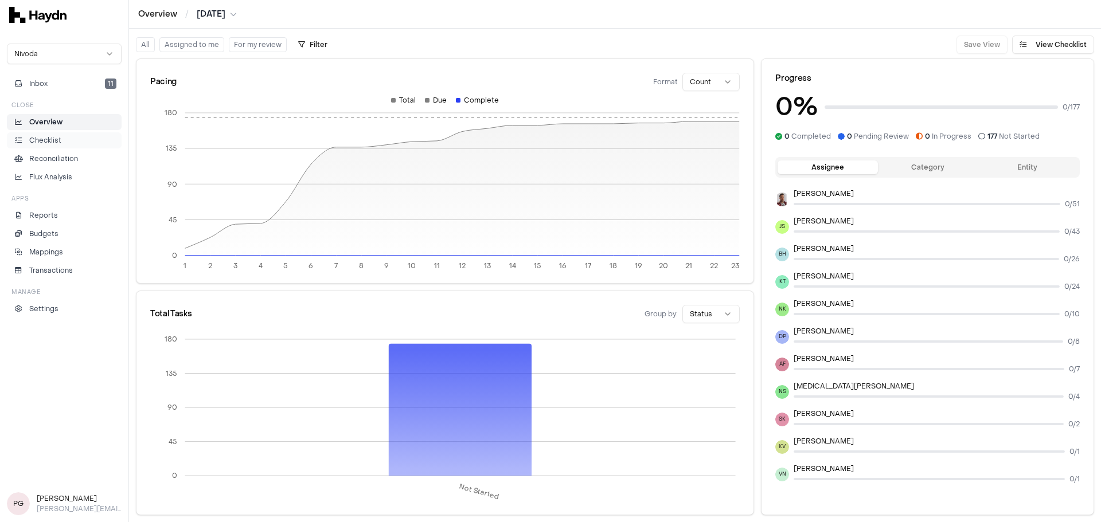
click at [44, 139] on p "Checklist" at bounding box center [45, 140] width 32 height 10
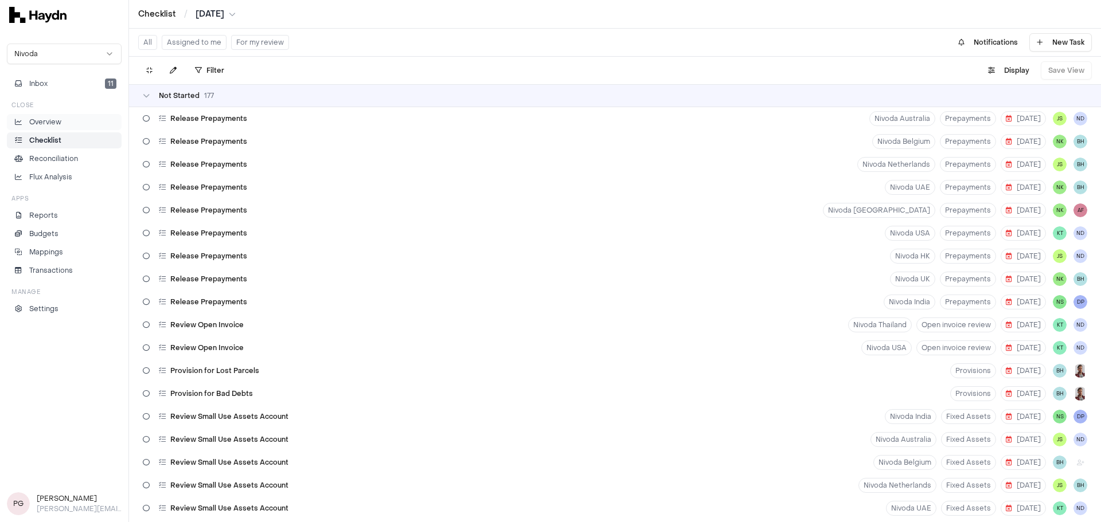
click at [46, 127] on p "Overview" at bounding box center [45, 122] width 32 height 10
